Goal: Information Seeking & Learning: Learn about a topic

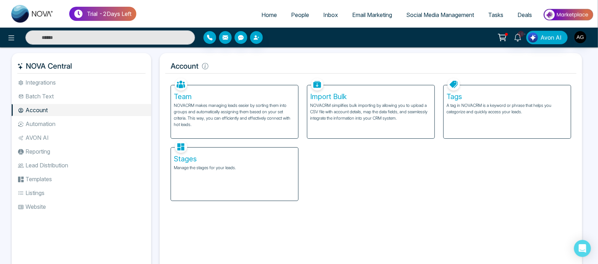
click at [347, 176] on div "Team NOVACRM makes managing leads easier by sorting them into groups and automa…" at bounding box center [370, 138] width 409 height 124
click at [58, 82] on li "Integrations" at bounding box center [82, 82] width 140 height 12
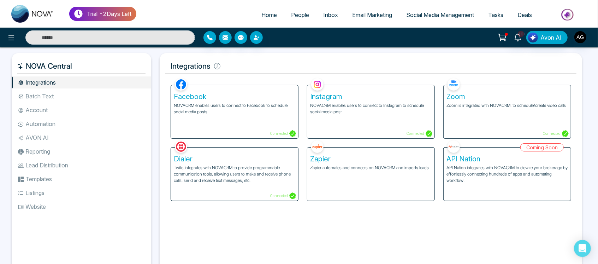
click at [65, 95] on li "Batch Text" at bounding box center [82, 96] width 140 height 12
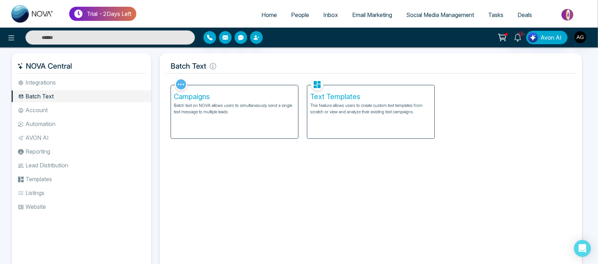
click at [256, 125] on div "Campaigns Batch text on NOVA allows users to simultaneously send a single text …" at bounding box center [234, 111] width 127 height 53
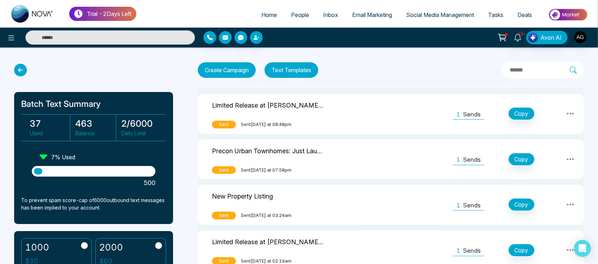
click at [475, 112] on p "Sends" at bounding box center [472, 114] width 18 height 9
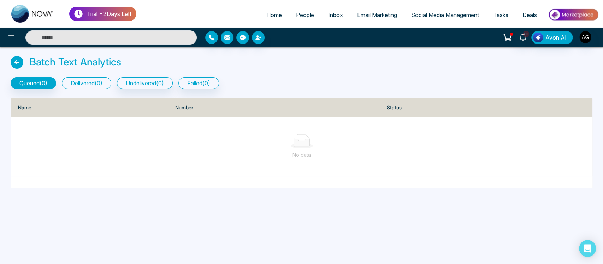
click at [107, 81] on button "delivered ( 0 )" at bounding box center [86, 83] width 49 height 12
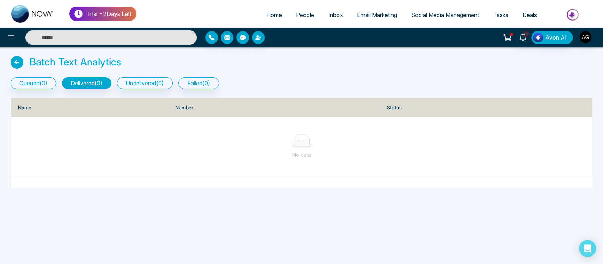
click at [17, 62] on icon at bounding box center [17, 62] width 13 height 13
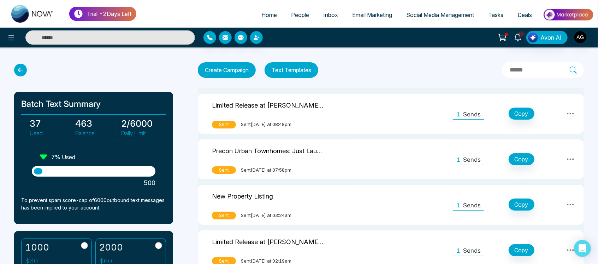
click at [17, 69] on icon at bounding box center [20, 70] width 13 height 13
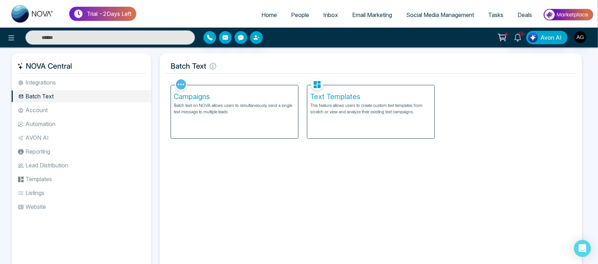
click at [299, 134] on div "Campaigns Batch text on NOVA allows users to simultaneously send a single text …" at bounding box center [234, 107] width 136 height 62
click at [351, 130] on div "Text Templates This feature allows users to create custom text templates from s…" at bounding box center [371, 111] width 127 height 53
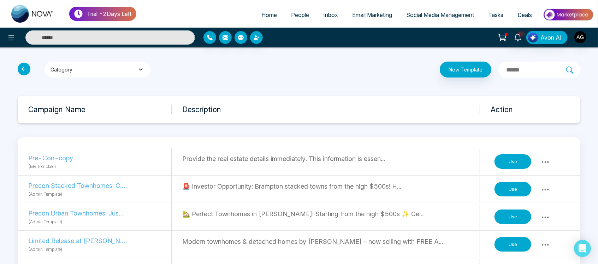
click at [130, 70] on button "Category" at bounding box center [98, 70] width 106 height 16
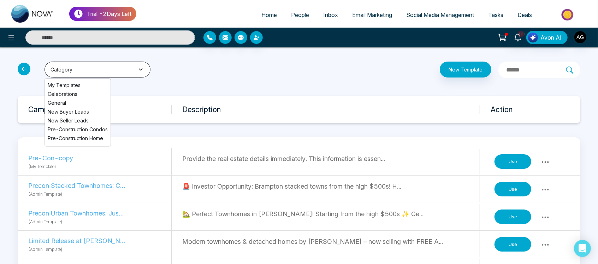
click at [116, 71] on button "Category" at bounding box center [98, 70] width 106 height 16
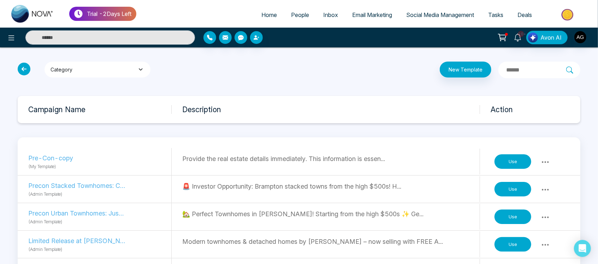
click at [116, 71] on button "Category" at bounding box center [98, 70] width 106 height 16
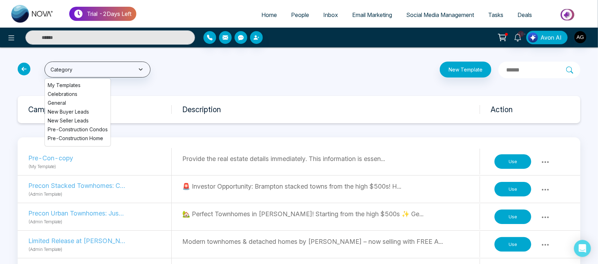
click at [23, 68] on icon at bounding box center [24, 69] width 13 height 13
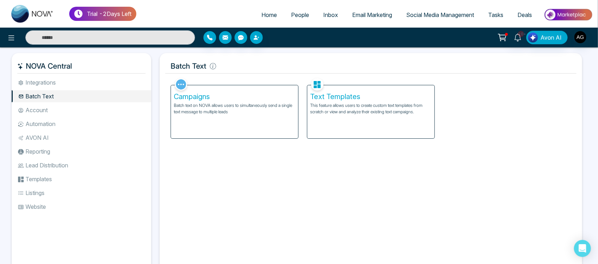
click at [115, 81] on li "Integrations" at bounding box center [82, 82] width 140 height 12
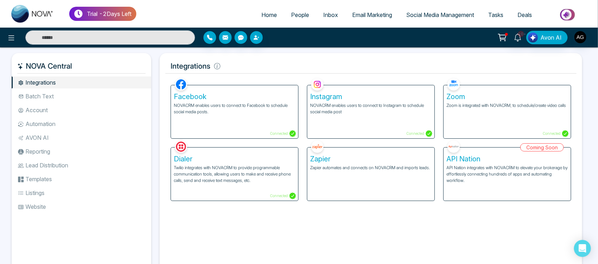
click at [75, 102] on ul "Integrations Batch Text Account Automation AVON AI Reporting Lead Distribution …" at bounding box center [82, 168] width 140 height 185
click at [68, 97] on li "Batch Text" at bounding box center [82, 96] width 140 height 12
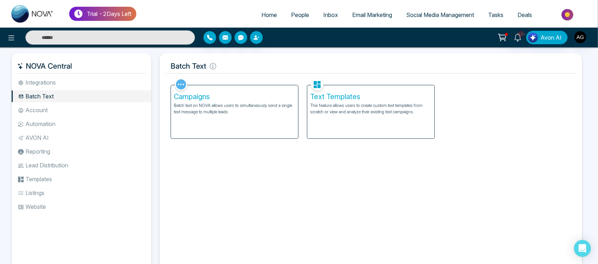
click at [51, 121] on li "Automation" at bounding box center [82, 124] width 140 height 12
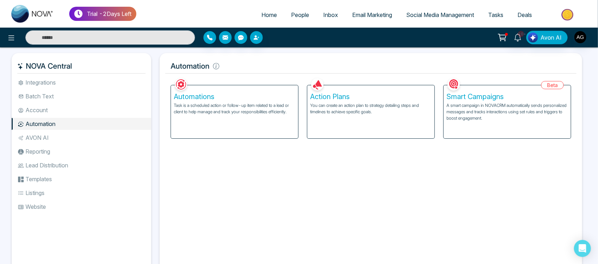
click at [404, 116] on div "Action Plans You can create an action plan to strategy detailing steps and time…" at bounding box center [371, 111] width 127 height 53
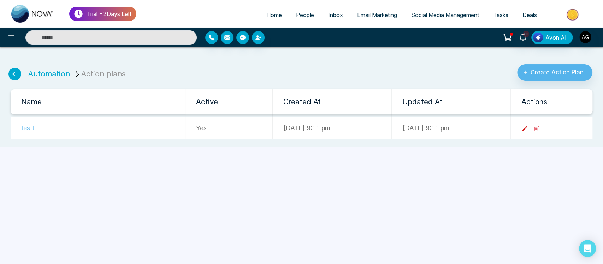
click at [528, 128] on icon at bounding box center [525, 128] width 6 height 6
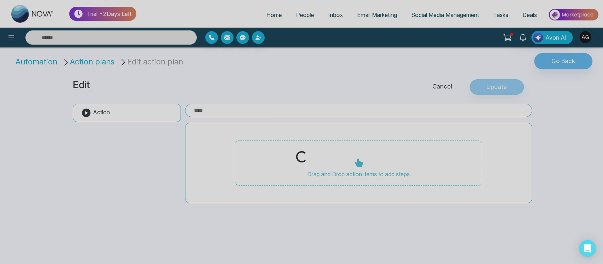
type input "*****"
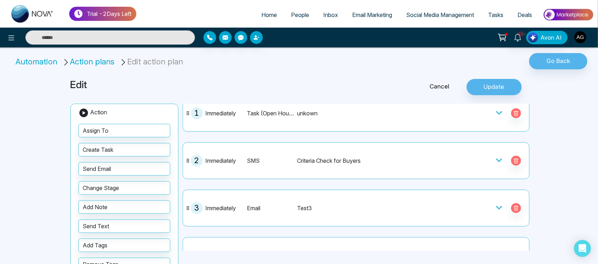
scroll to position [29, 0]
click at [405, 203] on div "Test3" at bounding box center [368, 207] width 142 height 8
click at [496, 208] on icon at bounding box center [499, 206] width 7 height 7
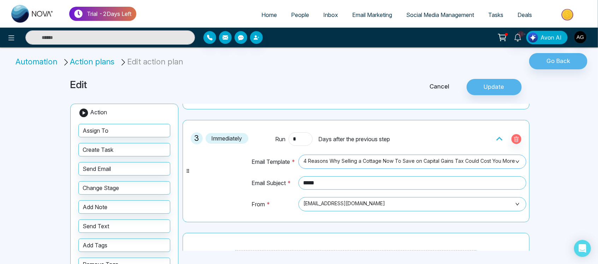
scroll to position [99, 0]
click at [484, 162] on span "4 Reasons Why Selling a Cottage Now To Save on Capital Gains Tax Could Cost You…" at bounding box center [413, 160] width 218 height 12
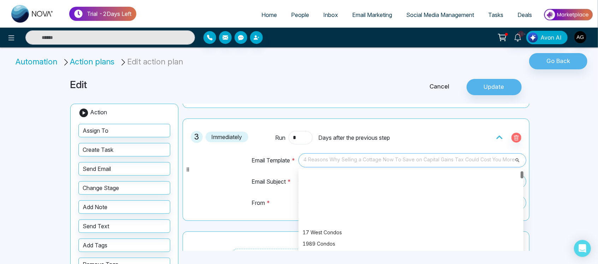
scroll to position [68, 0]
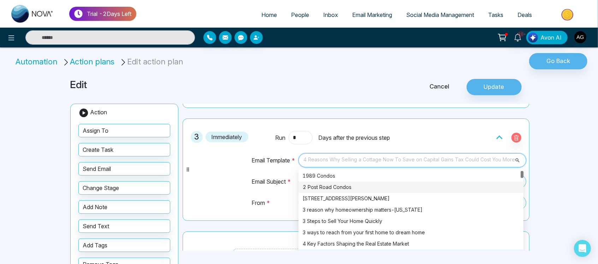
click at [367, 183] on div "2 Post Road Condos" at bounding box center [411, 187] width 217 height 8
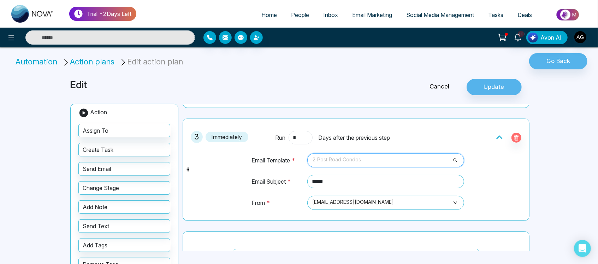
click at [372, 163] on span "2 Post Road Condos" at bounding box center [385, 160] width 147 height 12
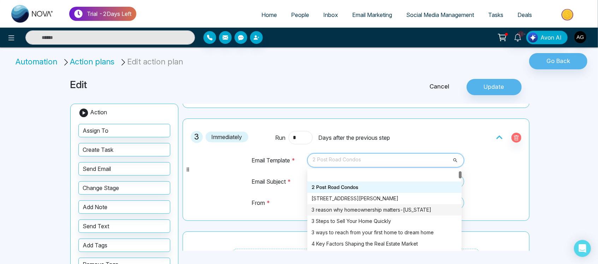
scroll to position [107, 0]
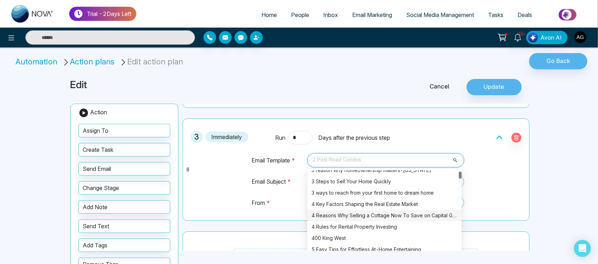
click at [406, 211] on div "4 Reasons Why Selling a Cottage Now To Save on Capital Gains Tax Could Cost You…" at bounding box center [385, 215] width 146 height 8
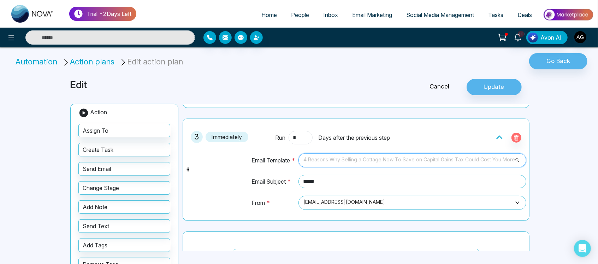
click at [416, 160] on span "4 Reasons Why Selling a Cottage Now To Save on Capital Gains Tax Could Cost You…" at bounding box center [413, 160] width 218 height 12
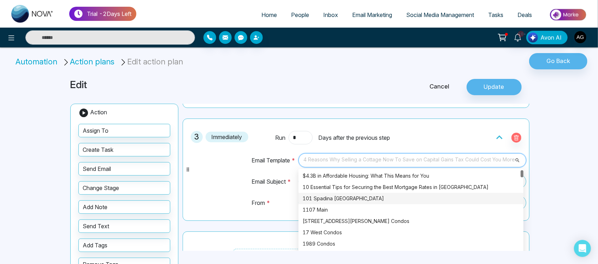
scroll to position [99, 0]
click at [320, 202] on div "101 Spadina Toronto" at bounding box center [411, 198] width 225 height 11
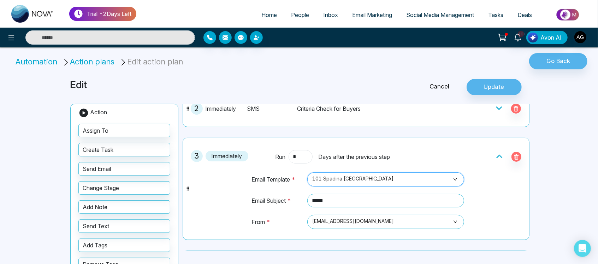
scroll to position [80, 0]
click at [443, 89] on link "Cancel" at bounding box center [440, 86] width 54 height 9
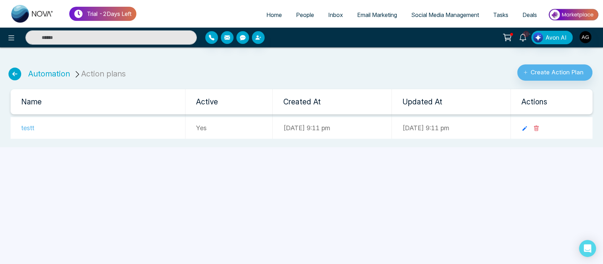
drag, startPoint x: 24, startPoint y: 70, endPoint x: 162, endPoint y: 70, distance: 137.9
click at [162, 70] on div "Automation Action plans Create Action Plan" at bounding box center [301, 70] width 595 height 22
click at [13, 74] on icon at bounding box center [14, 74] width 13 height 13
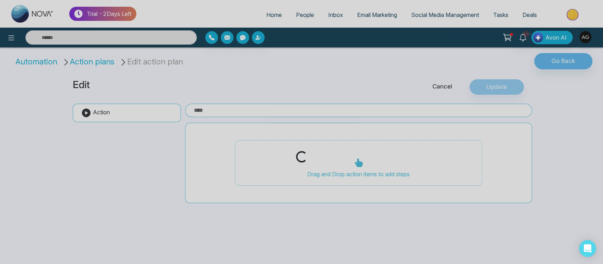
type input "*****"
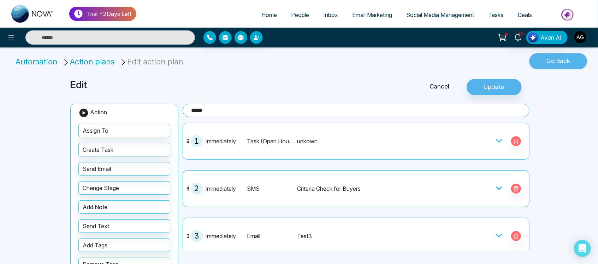
click at [568, 57] on button "Go Back" at bounding box center [558, 61] width 58 height 16
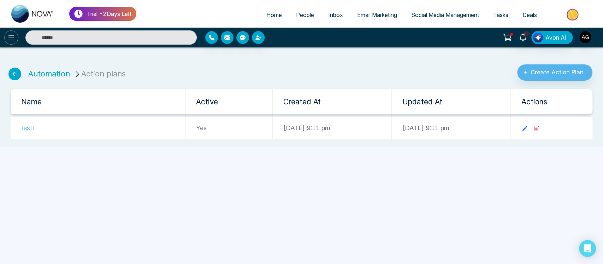
drag, startPoint x: 19, startPoint y: 38, endPoint x: 11, endPoint y: 37, distance: 8.1
click at [11, 37] on div at bounding box center [100, 37] width 201 height 14
click at [11, 37] on icon at bounding box center [11, 37] width 6 height 5
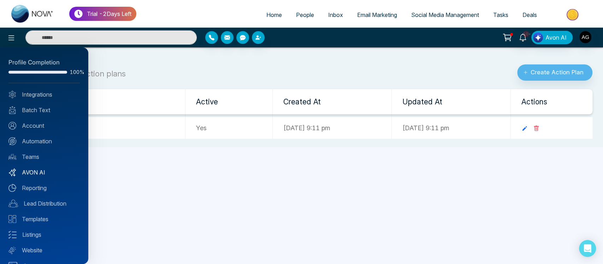
click at [41, 170] on link "AVON AI" at bounding box center [43, 172] width 71 height 8
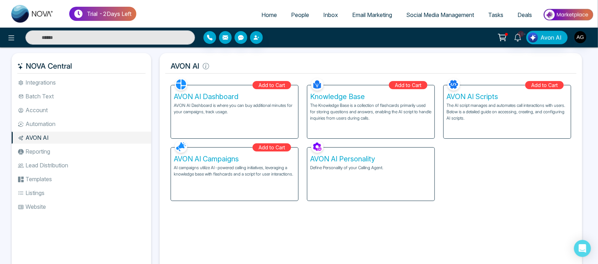
click at [234, 118] on div "AVON AI Dashboard AVON AI Dashboard is where you can buy additional minutes for…" at bounding box center [234, 111] width 127 height 53
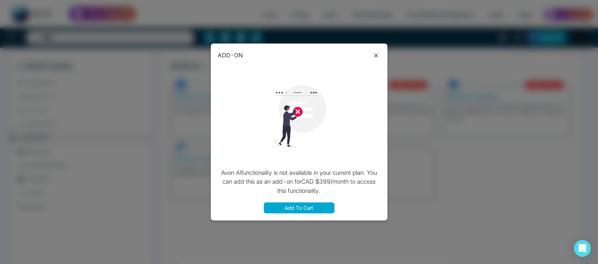
click at [372, 54] on icon at bounding box center [376, 55] width 8 height 8
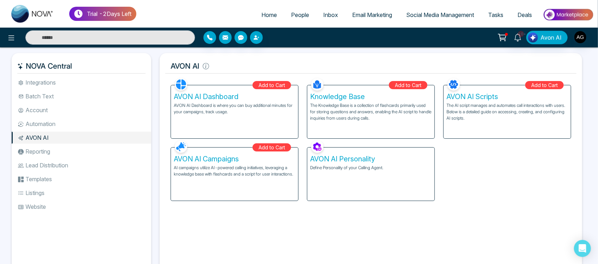
click at [58, 151] on li "Reporting" at bounding box center [82, 151] width 140 height 12
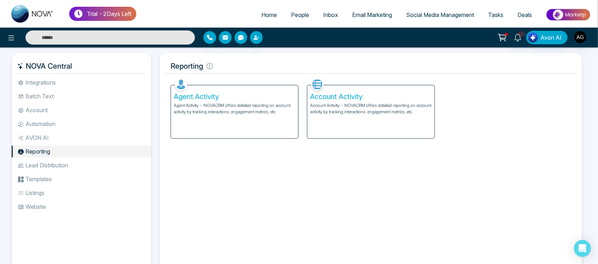
click at [372, 130] on div "Account Activity Account Activity - NOVACRM offers detailed reporting on accoun…" at bounding box center [371, 111] width 127 height 53
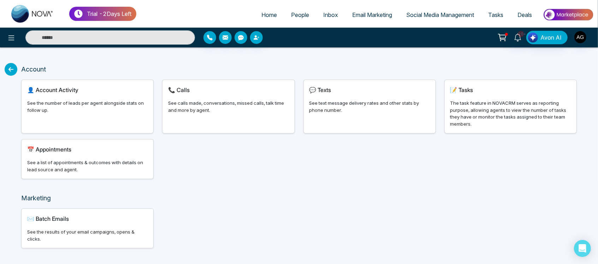
click at [156, 94] on div "👤 Account Activity See the number of leads per agent alongside stats on follow …" at bounding box center [87, 107] width 141 height 54
click at [130, 96] on div "👤 Account Activity See the number of leads per agent alongside stats on follow …" at bounding box center [88, 106] width 132 height 53
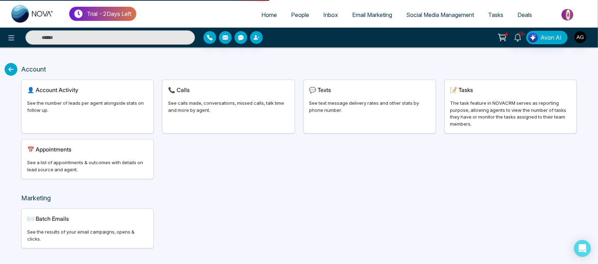
select select "***"
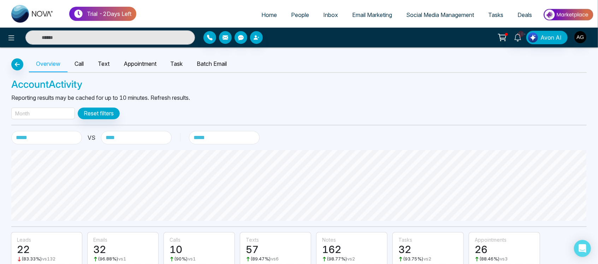
click at [53, 112] on div "Month" at bounding box center [43, 113] width 64 height 12
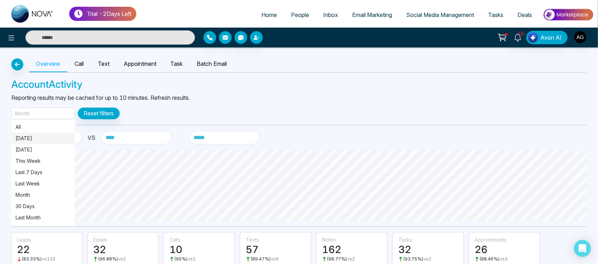
click at [49, 140] on p "Today" at bounding box center [43, 138] width 55 height 8
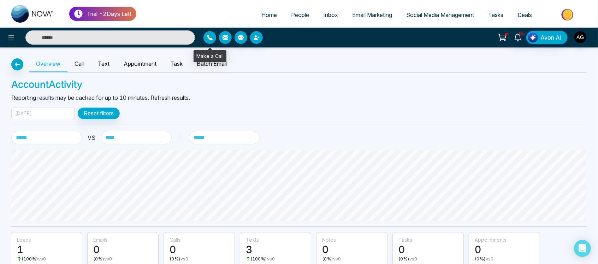
click at [212, 35] on icon "button" at bounding box center [210, 38] width 6 height 6
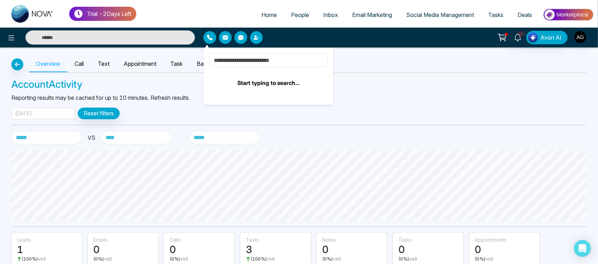
click at [244, 57] on input at bounding box center [268, 60] width 119 height 13
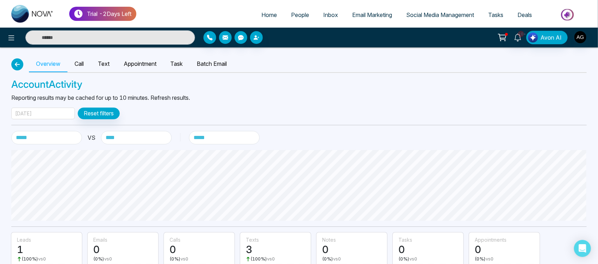
click at [14, 66] on icon "button" at bounding box center [17, 65] width 8 height 6
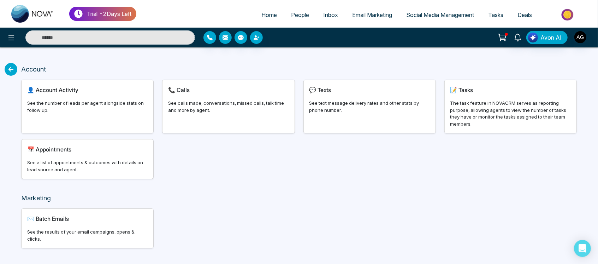
click at [11, 66] on icon at bounding box center [11, 69] width 13 height 13
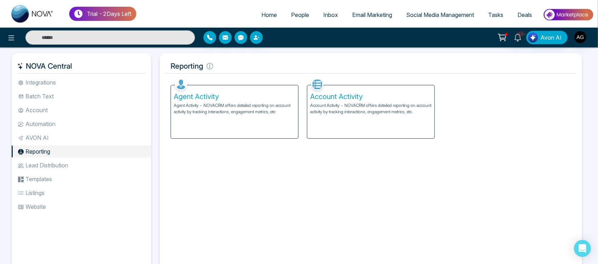
click at [62, 168] on li "Lead Distribution" at bounding box center [82, 165] width 140 height 12
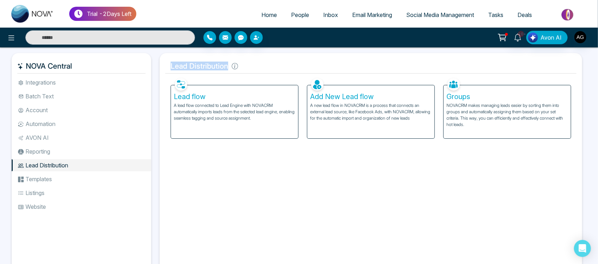
drag, startPoint x: 247, startPoint y: 65, endPoint x: 166, endPoint y: 66, distance: 81.3
click at [166, 66] on h5 "Lead Distribution" at bounding box center [370, 66] width 411 height 15
drag, startPoint x: 166, startPoint y: 66, endPoint x: 243, endPoint y: 68, distance: 77.1
click at [243, 68] on h5 "Lead Distribution" at bounding box center [370, 66] width 411 height 15
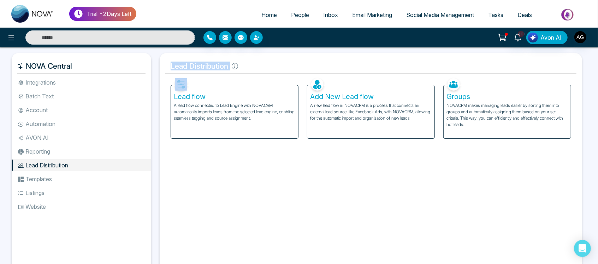
click at [243, 68] on h5 "Lead Distribution" at bounding box center [370, 66] width 411 height 15
click at [492, 115] on p "NOVACRM makes managing leads easier by sorting them into groups and automatical…" at bounding box center [508, 114] width 122 height 25
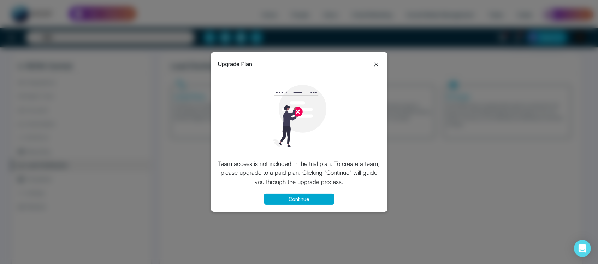
click at [378, 64] on icon at bounding box center [376, 64] width 8 height 8
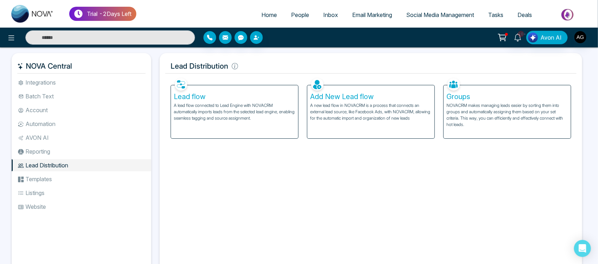
scroll to position [28, 0]
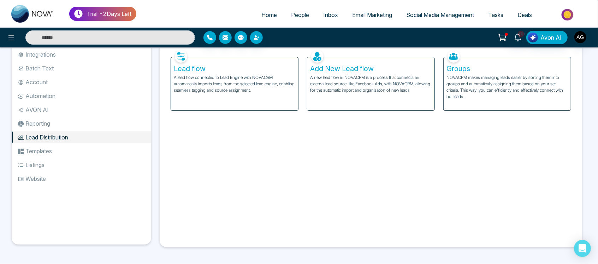
click at [264, 12] on span "Home" at bounding box center [270, 14] width 16 height 7
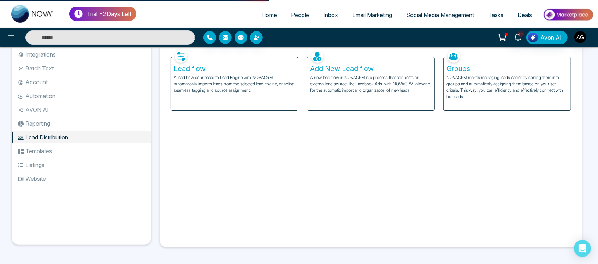
select select "*"
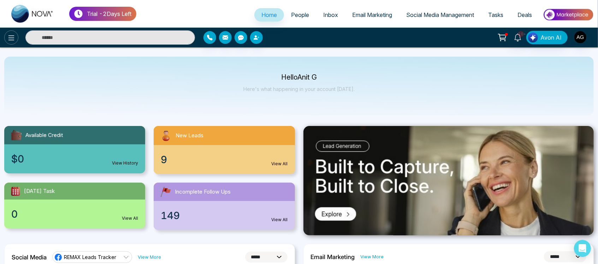
click at [11, 36] on icon at bounding box center [11, 38] width 8 height 8
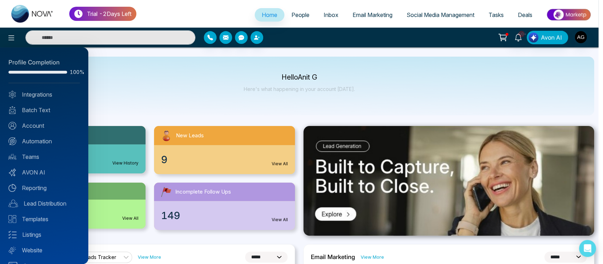
click at [443, 13] on div at bounding box center [301, 132] width 603 height 264
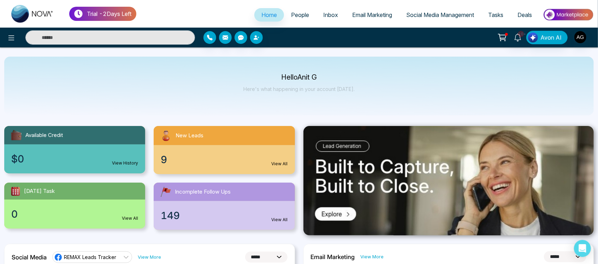
click at [358, 13] on span "Email Marketing" at bounding box center [372, 14] width 40 height 7
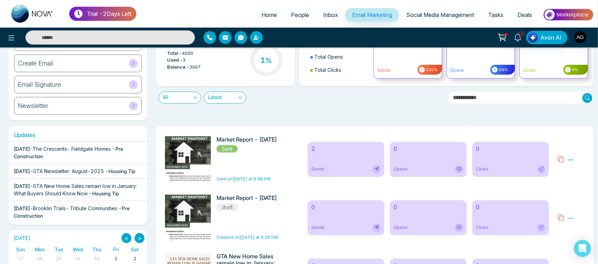
scroll to position [44, 0]
click at [569, 157] on icon at bounding box center [571, 159] width 6 height 6
click at [560, 178] on link "Analytics" at bounding box center [558, 180] width 21 height 6
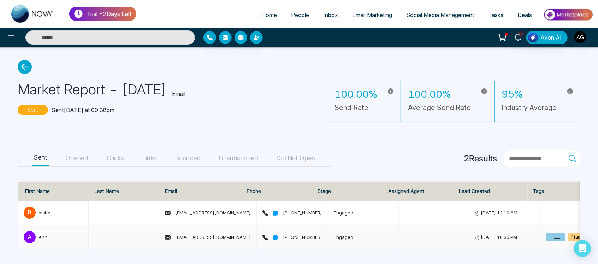
scroll to position [2, 0]
click at [82, 152] on button "Opened" at bounding box center [76, 158] width 27 height 16
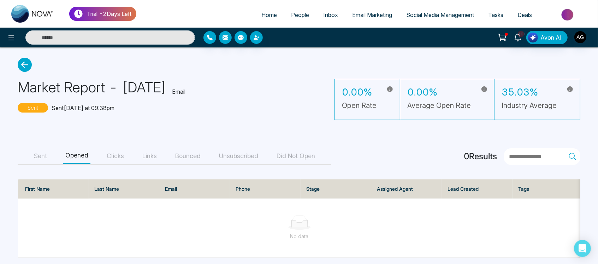
click at [122, 158] on button "Clicks" at bounding box center [116, 156] width 22 height 16
click at [45, 156] on button "Sent" at bounding box center [40, 156] width 17 height 16
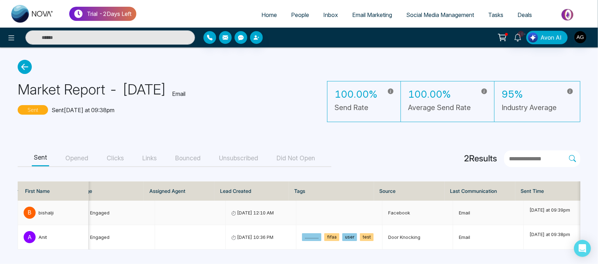
scroll to position [0, 244]
drag, startPoint x: 526, startPoint y: 222, endPoint x: 452, endPoint y: 203, distance: 77.0
click at [452, 203] on tbody "b bishalji bishaljit@mmnovatech.com +919804192162 Engaged August 2, 2025 12:10 …" at bounding box center [184, 224] width 821 height 49
drag, startPoint x: 30, startPoint y: 58, endPoint x: 23, endPoint y: 59, distance: 7.1
click at [23, 60] on icon at bounding box center [25, 67] width 14 height 14
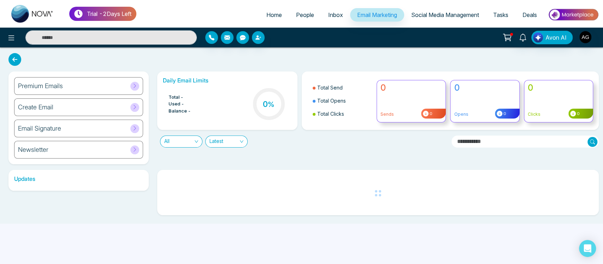
click at [74, 82] on div "Premium Emails" at bounding box center [78, 86] width 129 height 18
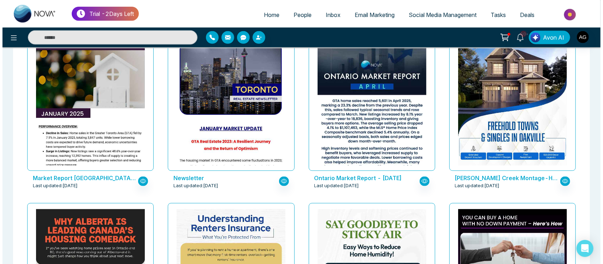
scroll to position [584, 0]
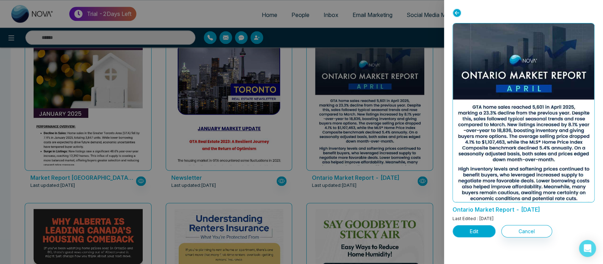
click at [474, 233] on button "Edit" at bounding box center [474, 231] width 43 height 12
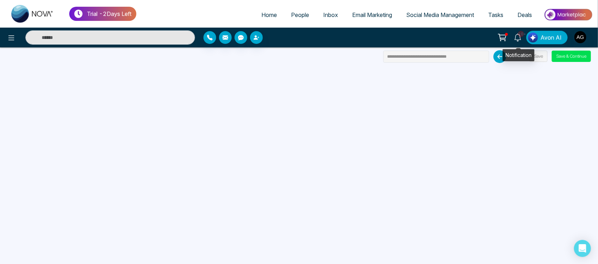
click at [515, 41] on link "10+" at bounding box center [518, 37] width 17 height 12
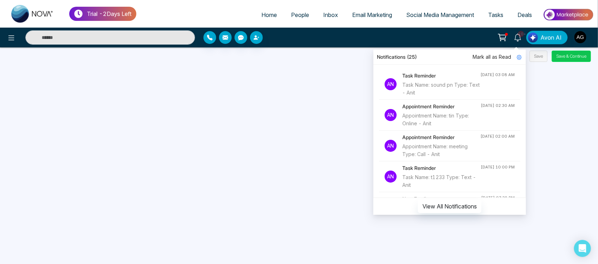
click at [577, 52] on button "Save & Continue" at bounding box center [571, 56] width 39 height 11
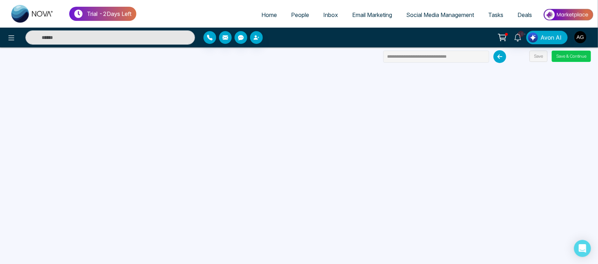
click at [584, 58] on button "Save & Continue" at bounding box center [571, 56] width 39 height 11
click at [573, 60] on button "Save & Continue" at bounding box center [571, 56] width 39 height 11
click at [571, 55] on button "Save & Continue" at bounding box center [571, 56] width 39 height 11
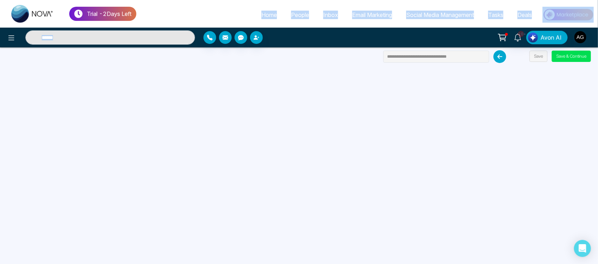
drag, startPoint x: 280, startPoint y: 36, endPoint x: 193, endPoint y: 16, distance: 89.2
click at [193, 16] on div "Trial - 2 Days Left Home People Inbox Email Marketing Social Media Management T…" at bounding box center [299, 23] width 598 height 47
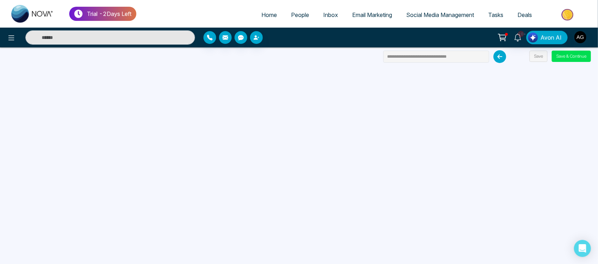
click at [193, 16] on ul "Home People Inbox Email Marketing Social Media Management Tasks Deals" at bounding box center [365, 15] width 458 height 19
drag, startPoint x: 282, startPoint y: 35, endPoint x: 17, endPoint y: 51, distance: 265.6
click at [17, 51] on div "Trial - 2 Days Left Home People Inbox Email Marketing Social Media Management T…" at bounding box center [299, 132] width 598 height 264
click at [14, 44] on button at bounding box center [11, 37] width 14 height 14
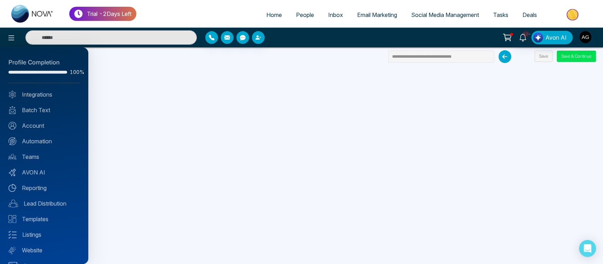
click at [296, 64] on div at bounding box center [301, 132] width 603 height 264
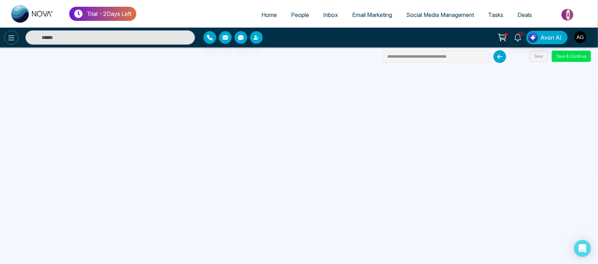
click at [10, 39] on icon at bounding box center [11, 38] width 8 height 8
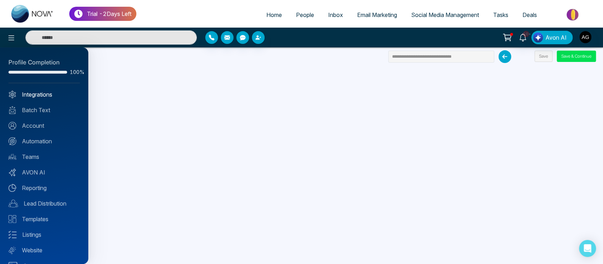
click at [50, 95] on link "Integrations" at bounding box center [43, 94] width 71 height 8
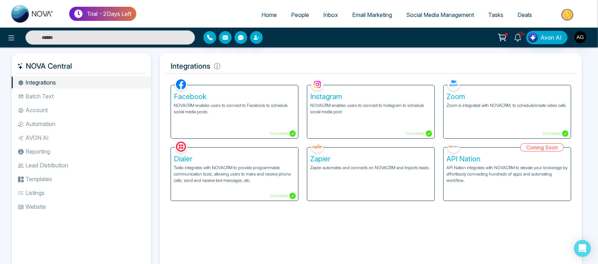
click at [66, 103] on ul "Integrations Batch Text Account Automation AVON AI Reporting Lead Distribution …" at bounding box center [82, 168] width 140 height 185
click at [49, 95] on li "Batch Text" at bounding box center [82, 96] width 140 height 12
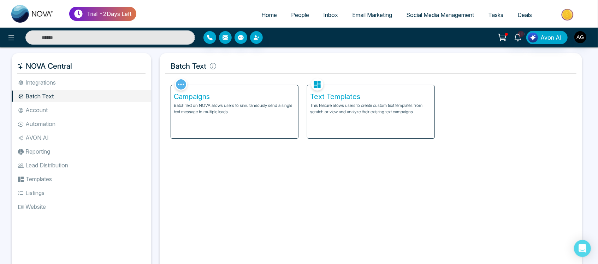
click at [52, 112] on li "Account" at bounding box center [82, 110] width 140 height 12
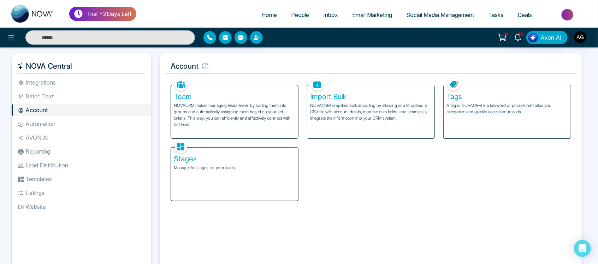
click at [59, 132] on li "AVON AI" at bounding box center [82, 137] width 140 height 12
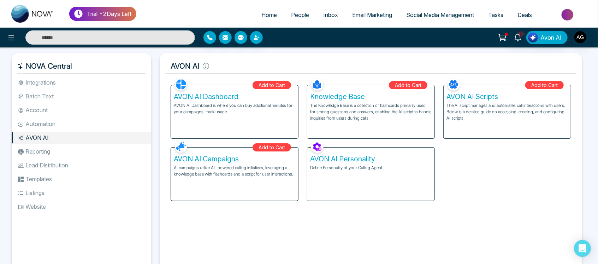
click at [51, 92] on li "Batch Text" at bounding box center [82, 96] width 140 height 12
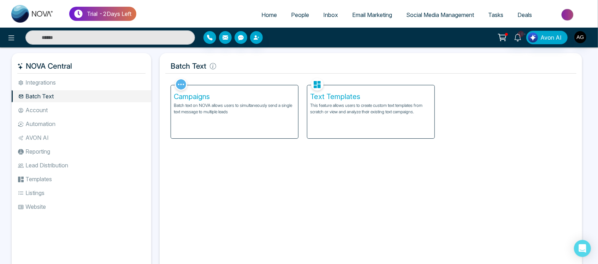
click at [60, 119] on li "Automation" at bounding box center [82, 124] width 140 height 12
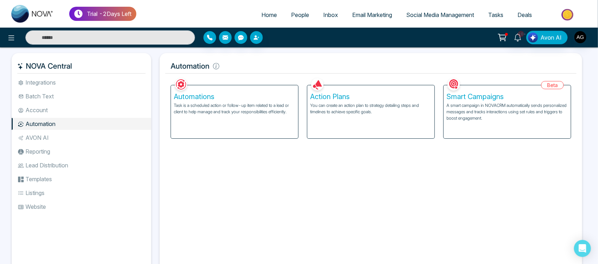
click at [59, 111] on li "Account" at bounding box center [82, 110] width 140 height 12
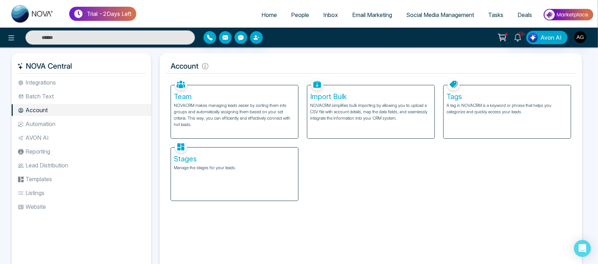
click at [58, 98] on li "Batch Text" at bounding box center [82, 96] width 140 height 12
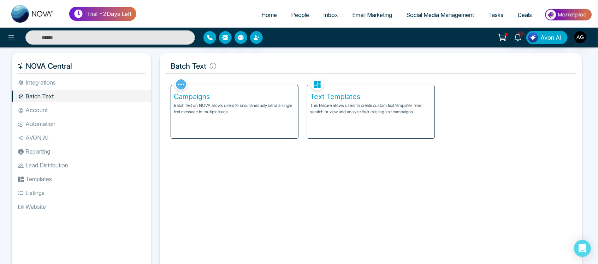
click at [68, 80] on li "Integrations" at bounding box center [82, 82] width 140 height 12
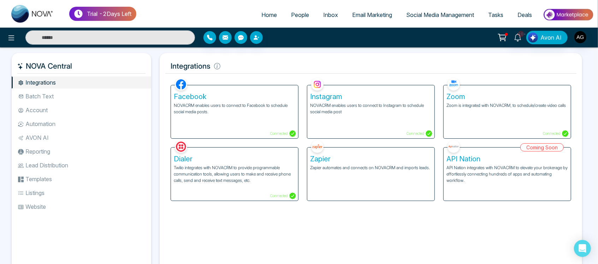
click at [76, 106] on li "Account" at bounding box center [82, 110] width 140 height 12
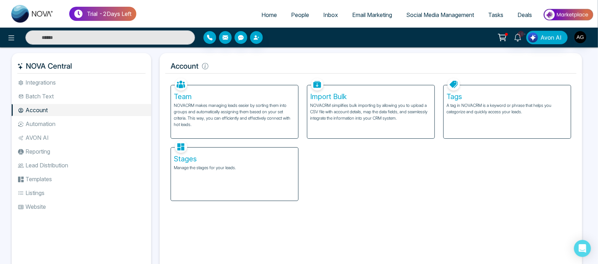
click at [46, 128] on li "Automation" at bounding box center [82, 124] width 140 height 12
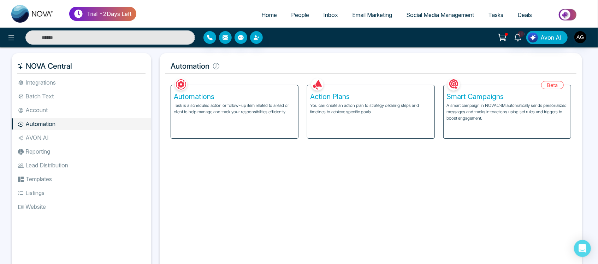
click at [55, 142] on li "AVON AI" at bounding box center [82, 137] width 140 height 12
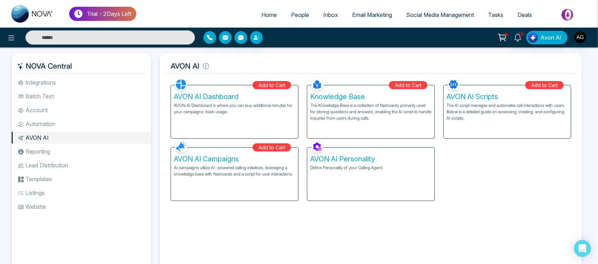
click at [40, 155] on li "Reporting" at bounding box center [82, 151] width 140 height 12
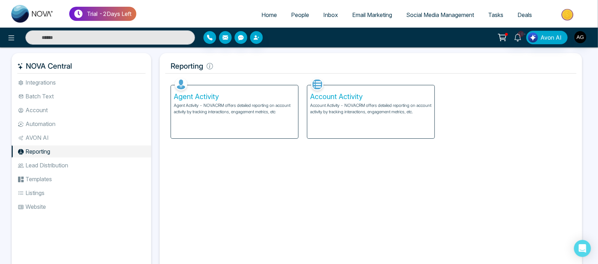
click at [63, 163] on li "Lead Distribution" at bounding box center [82, 165] width 140 height 12
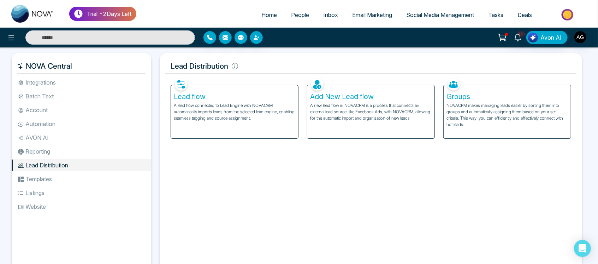
click at [39, 179] on li "Templates" at bounding box center [82, 179] width 140 height 12
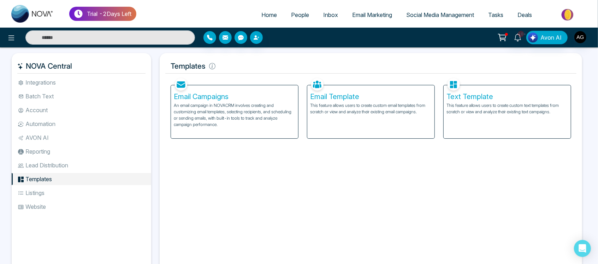
click at [82, 77] on li "Integrations" at bounding box center [82, 82] width 140 height 12
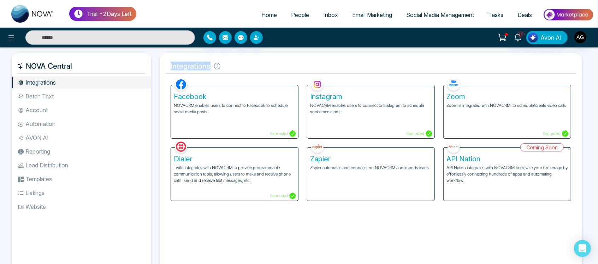
drag, startPoint x: 230, startPoint y: 69, endPoint x: 164, endPoint y: 69, distance: 66.5
click at [164, 69] on div "Integrations Facebook NOVACRM enables users to connect to Facebook to schedule …" at bounding box center [371, 164] width 423 height 222
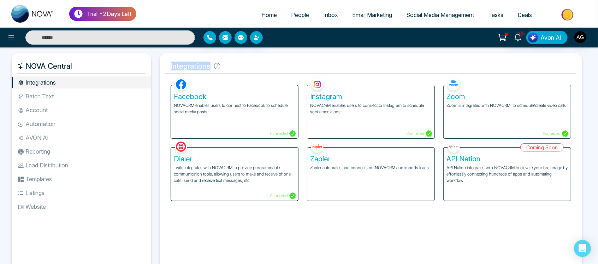
click at [164, 69] on div "Integrations Facebook NOVACRM enables users to connect to Facebook to schedule …" at bounding box center [371, 164] width 423 height 222
drag, startPoint x: 164, startPoint y: 69, endPoint x: 246, endPoint y: 65, distance: 82.1
click at [246, 65] on div "Integrations Facebook NOVACRM enables users to connect to Facebook to schedule …" at bounding box center [371, 164] width 423 height 222
click at [246, 65] on h5 "Integrations" at bounding box center [370, 66] width 411 height 15
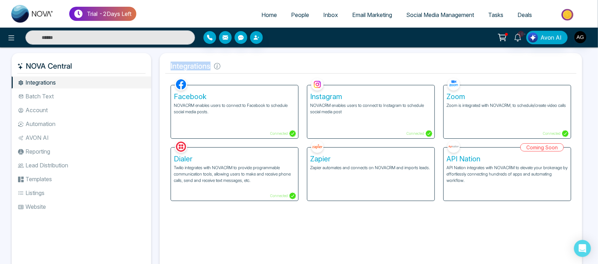
drag, startPoint x: 228, startPoint y: 66, endPoint x: 167, endPoint y: 66, distance: 61.2
click at [167, 66] on h5 "Integrations" at bounding box center [370, 66] width 411 height 15
drag, startPoint x: 167, startPoint y: 66, endPoint x: 218, endPoint y: 64, distance: 51.3
click at [218, 64] on h5 "Integrations" at bounding box center [370, 66] width 411 height 15
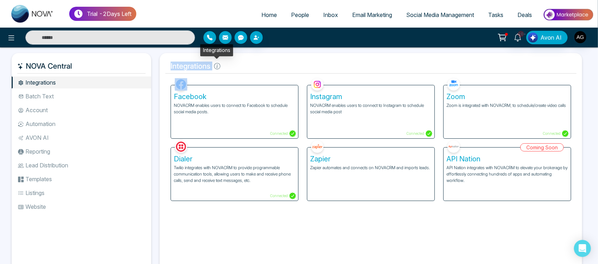
click at [218, 64] on icon at bounding box center [217, 66] width 6 height 6
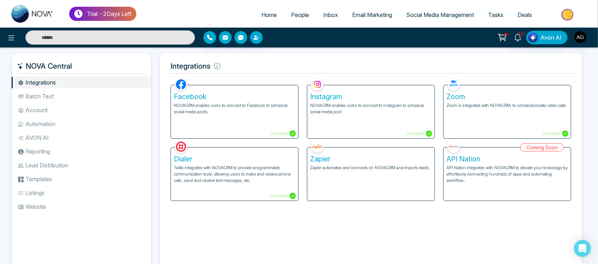
click at [238, 69] on h5 "Integrations" at bounding box center [370, 66] width 411 height 15
drag, startPoint x: 238, startPoint y: 69, endPoint x: 158, endPoint y: 70, distance: 79.9
click at [158, 70] on div "Integrations Facebook NOVACRM enables users to connect to Facebook to schedule …" at bounding box center [371, 164] width 431 height 222
click at [47, 92] on li "Batch Text" at bounding box center [82, 96] width 140 height 12
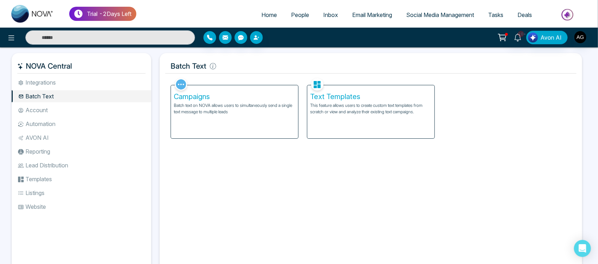
click at [57, 105] on li "Account" at bounding box center [82, 110] width 140 height 12
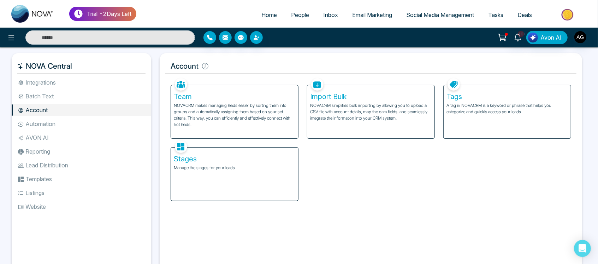
click at [66, 122] on li "Automation" at bounding box center [82, 124] width 140 height 12
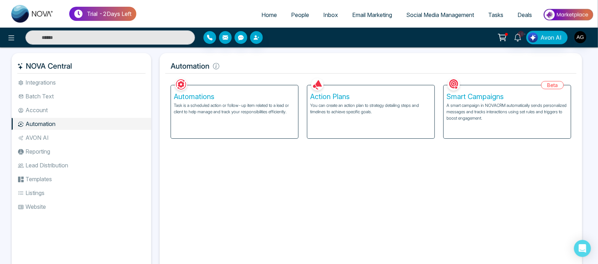
click at [36, 135] on li "AVON AI" at bounding box center [82, 137] width 140 height 12
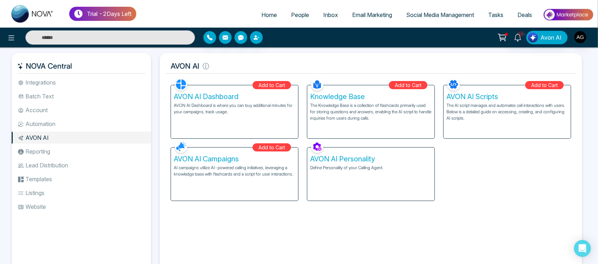
drag, startPoint x: 8, startPoint y: 62, endPoint x: 92, endPoint y: 66, distance: 83.5
click at [92, 66] on div "NOVA Central Integrations Batch Text Account Automation AVON AI Reporting Lead …" at bounding box center [299, 169] width 598 height 244
click at [92, 66] on h5 "NOVA Central" at bounding box center [81, 66] width 128 height 15
drag, startPoint x: 92, startPoint y: 66, endPoint x: 86, endPoint y: 66, distance: 5.3
click at [86, 66] on h5 "NOVA Central" at bounding box center [81, 66] width 128 height 15
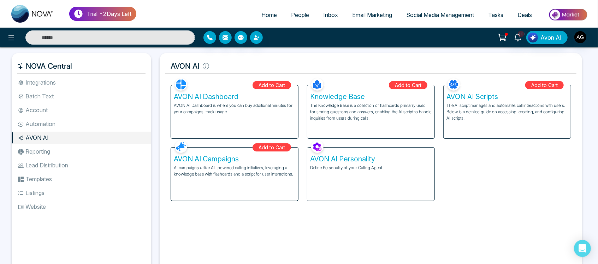
click at [86, 66] on h5 "NOVA Central" at bounding box center [81, 66] width 128 height 15
click at [80, 66] on h5 "NOVA Central" at bounding box center [81, 66] width 128 height 15
click at [77, 65] on h5 "NOVA Central" at bounding box center [81, 66] width 128 height 15
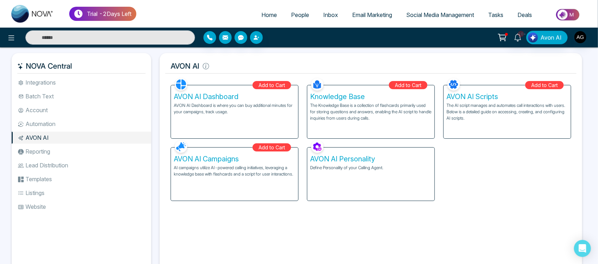
drag, startPoint x: 6, startPoint y: 66, endPoint x: 76, endPoint y: 66, distance: 70.3
click at [76, 66] on div "NOVA Central Integrations Batch Text Account Automation AVON AI Reporting Lead …" at bounding box center [299, 169] width 598 height 244
click at [76, 66] on h5 "NOVA Central" at bounding box center [81, 66] width 128 height 15
drag, startPoint x: 27, startPoint y: 65, endPoint x: 76, endPoint y: 67, distance: 49.5
click at [76, 67] on h5 "NOVA Central" at bounding box center [81, 66] width 128 height 15
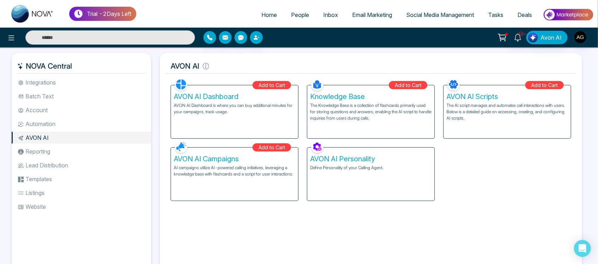
click at [76, 67] on h5 "NOVA Central" at bounding box center [81, 66] width 128 height 15
click at [75, 66] on h5 "NOVA Central" at bounding box center [81, 66] width 128 height 15
drag, startPoint x: 212, startPoint y: 69, endPoint x: 166, endPoint y: 66, distance: 45.3
click at [166, 66] on h5 "AVON AI" at bounding box center [370, 66] width 411 height 15
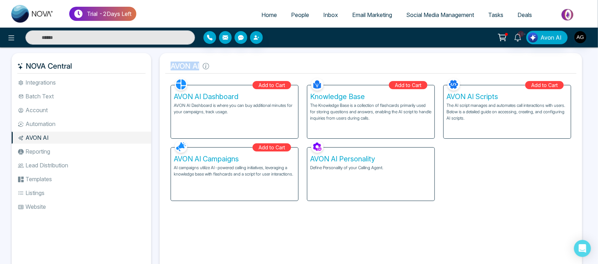
click at [166, 66] on h5 "AVON AI" at bounding box center [370, 66] width 411 height 15
drag, startPoint x: 166, startPoint y: 66, endPoint x: 218, endPoint y: 64, distance: 51.3
click at [218, 64] on h5 "AVON AI" at bounding box center [370, 66] width 411 height 15
drag, startPoint x: 168, startPoint y: 67, endPoint x: 242, endPoint y: 65, distance: 73.9
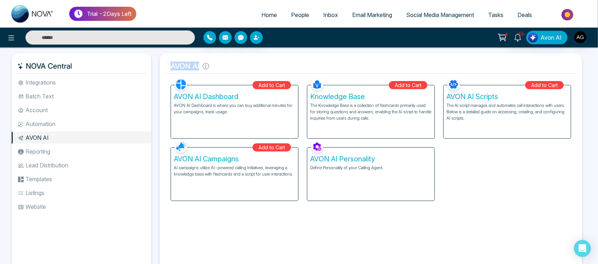
click at [242, 65] on h5 "AVON AI" at bounding box center [370, 66] width 411 height 15
drag, startPoint x: 242, startPoint y: 65, endPoint x: 163, endPoint y: 62, distance: 79.6
click at [163, 62] on div "AVON AI Facebook NOVACRM enables users to connect to Facebook to schedule socia…" at bounding box center [371, 164] width 423 height 222
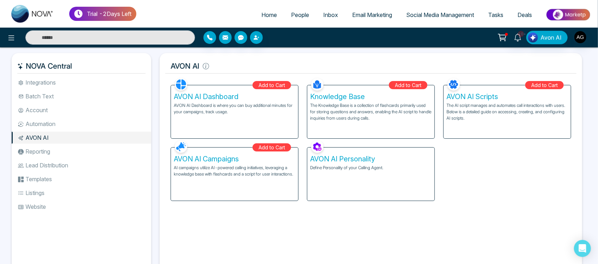
click at [106, 125] on li "Automation" at bounding box center [82, 124] width 140 height 12
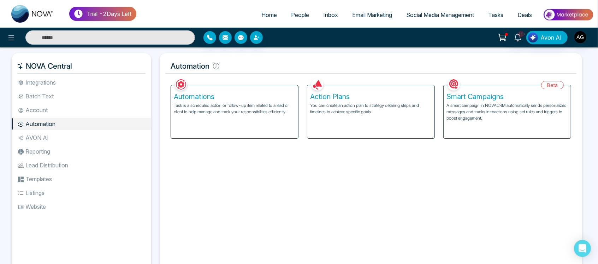
click at [113, 137] on li "AVON AI" at bounding box center [82, 137] width 140 height 12
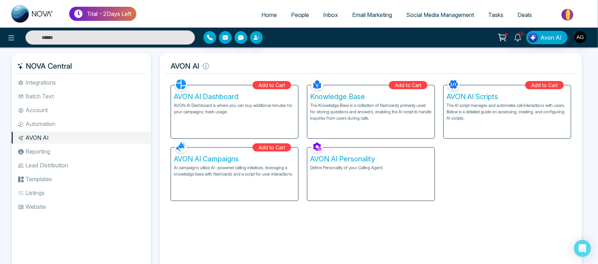
click at [371, 13] on span "Email Marketing" at bounding box center [372, 14] width 40 height 7
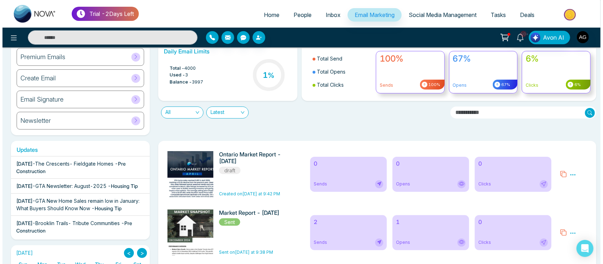
scroll to position [19, 0]
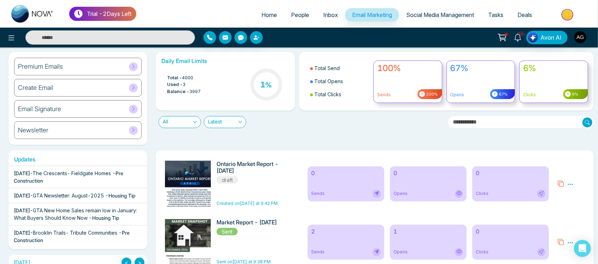
click at [568, 184] on icon at bounding box center [570, 183] width 5 height 1
click at [585, 199] on li "Preview" at bounding box center [582, 196] width 19 height 10
click at [567, 184] on div "Preview Edit Delete" at bounding box center [572, 183] width 36 height 46
click at [571, 183] on icon at bounding box center [571, 184] width 6 height 6
click at [583, 192] on span "Preview" at bounding box center [582, 195] width 19 height 6
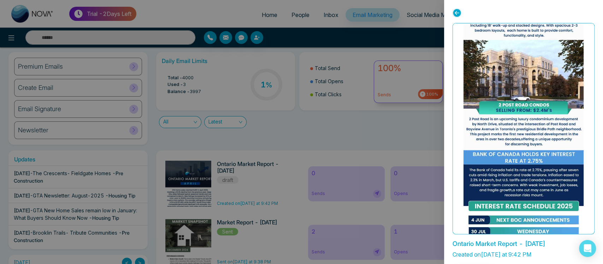
scroll to position [21, 0]
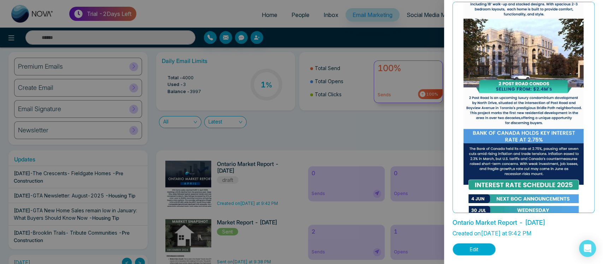
click at [489, 247] on button "Edit" at bounding box center [474, 249] width 43 height 12
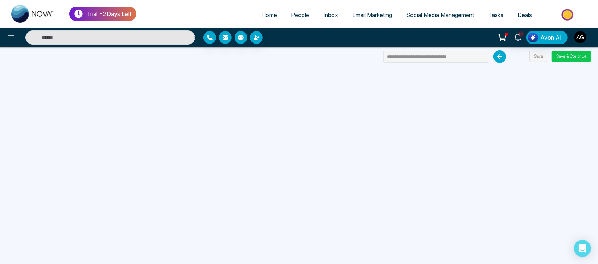
click at [580, 55] on button "Save & Continue" at bounding box center [571, 56] width 39 height 11
click at [568, 53] on button "Save & Continue" at bounding box center [571, 56] width 39 height 11
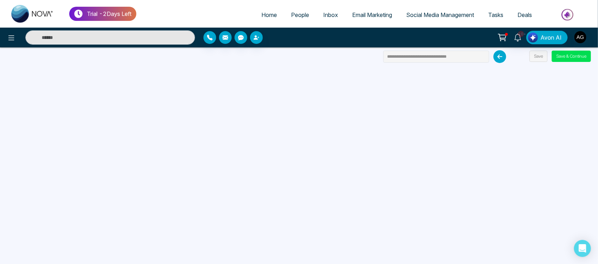
click at [294, 4] on div "Trial - 2 Days Left Home People Inbox Email Marketing Social Media Management T…" at bounding box center [299, 14] width 598 height 28
drag, startPoint x: 66, startPoint y: 13, endPoint x: 26, endPoint y: 11, distance: 40.3
click at [26, 11] on ul "Trial - 2 Days Left" at bounding box center [70, 14] width 132 height 28
click at [166, 14] on ul "Home People Inbox Email Marketing Social Media Management Tasks Deals" at bounding box center [365, 15] width 458 height 19
drag, startPoint x: 158, startPoint y: 10, endPoint x: 21, endPoint y: 21, distance: 138.0
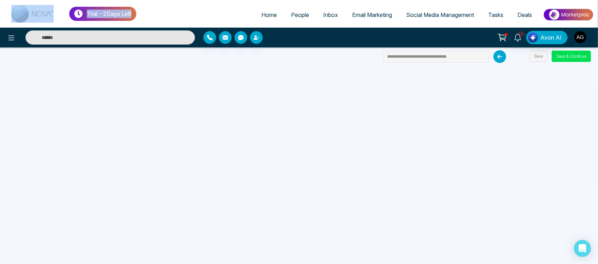
click at [21, 21] on div "Trial - 2 Days Left Home People Inbox Email Marketing Social Media Management T…" at bounding box center [299, 14] width 598 height 28
click at [198, 4] on div "Trial - 2 Days Left Home People Inbox Email Marketing Social Media Management T…" at bounding box center [299, 14] width 598 height 28
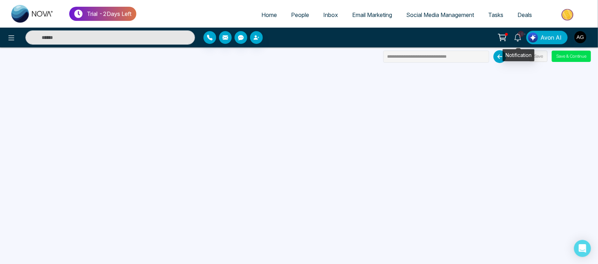
click at [522, 38] on icon at bounding box center [518, 38] width 8 height 8
click at [311, 39] on div at bounding box center [274, 37] width 141 height 13
click at [11, 39] on icon at bounding box center [11, 38] width 8 height 8
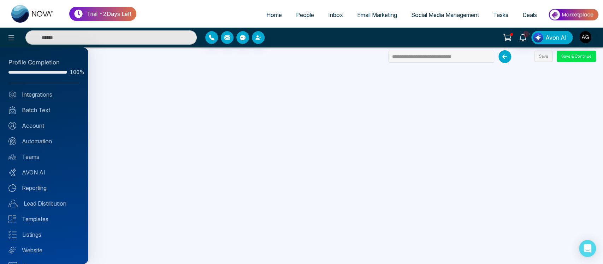
click at [268, 17] on div at bounding box center [301, 132] width 603 height 264
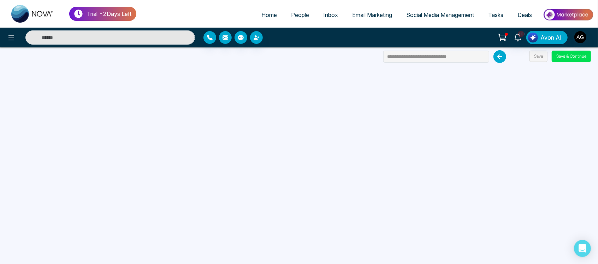
click at [268, 17] on span "Home" at bounding box center [270, 14] width 16 height 7
select select "*"
